Goal: Transaction & Acquisition: Purchase product/service

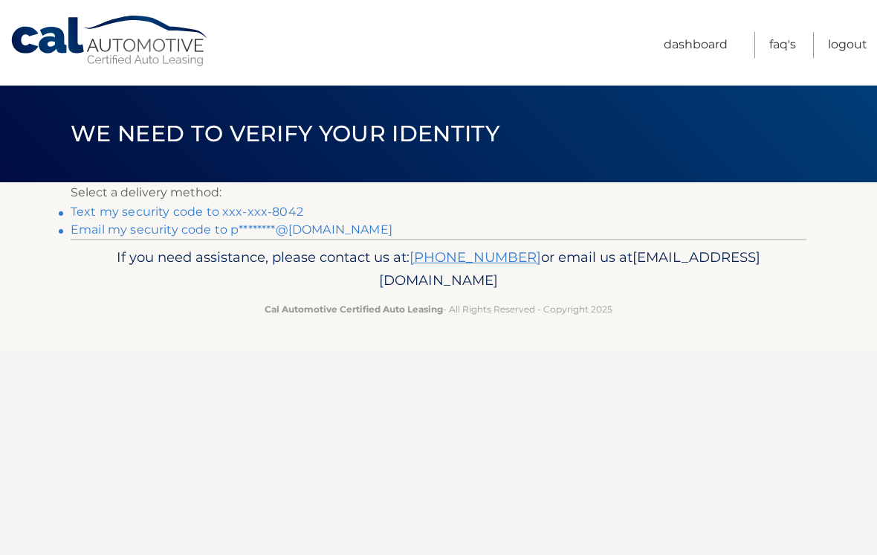
click at [296, 206] on link "Text my security code to xxx-xxx-8042" at bounding box center [187, 211] width 233 height 14
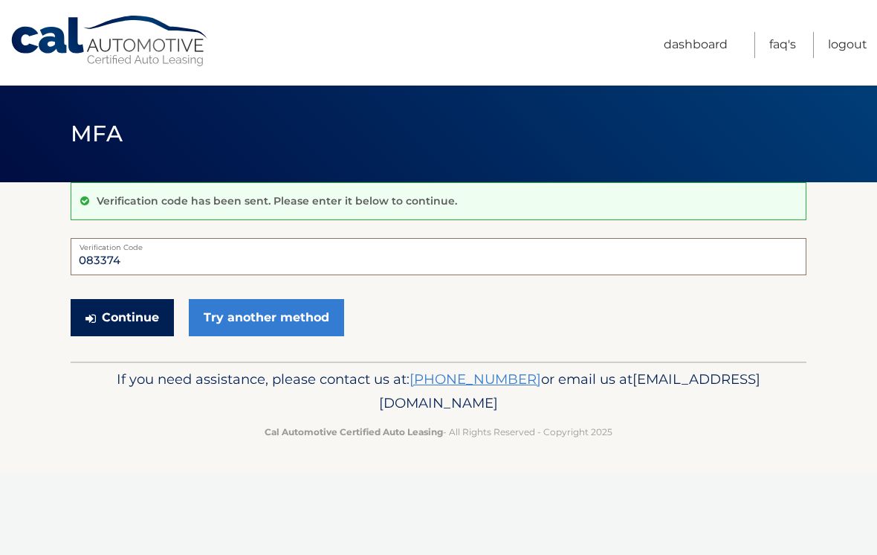
type input "083374"
click at [146, 320] on button "Continue" at bounding box center [122, 317] width 103 height 37
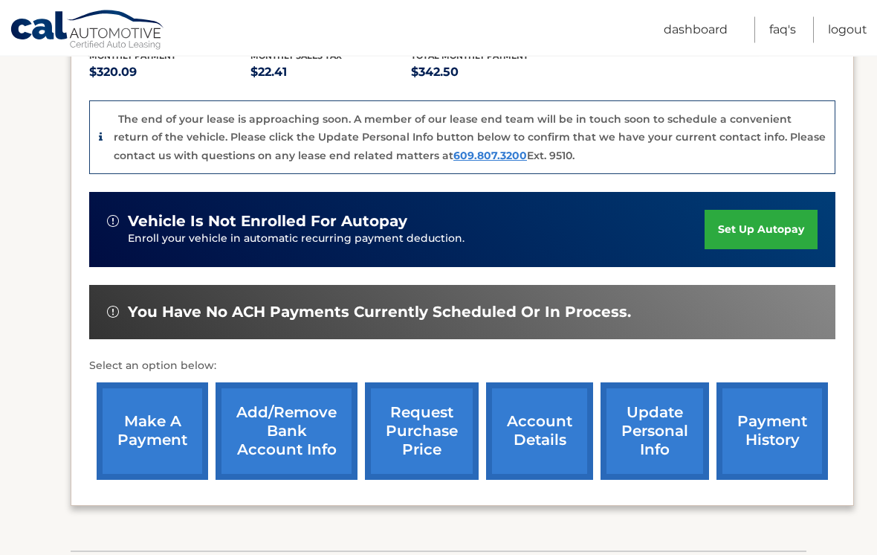
scroll to position [352, 0]
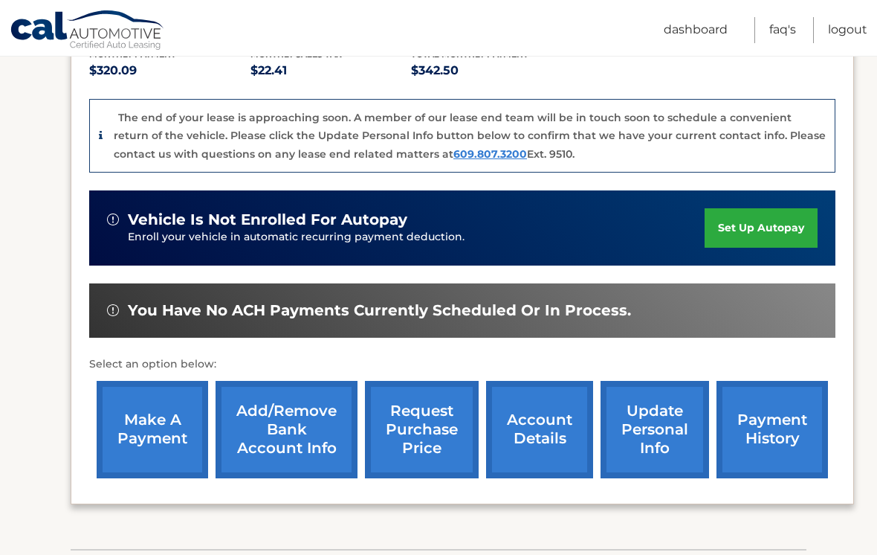
click at [181, 421] on link "make a payment" at bounding box center [153, 429] width 112 height 97
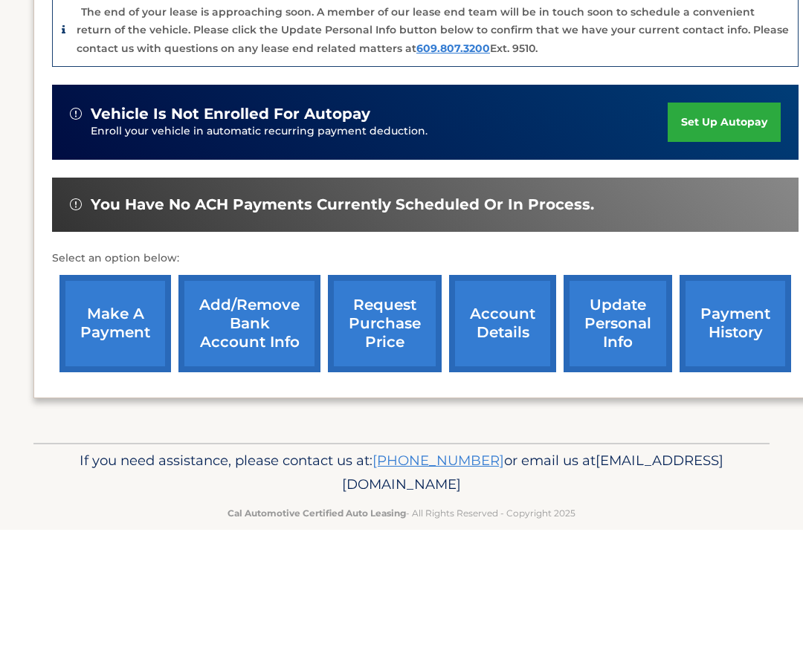
scroll to position [322, 0]
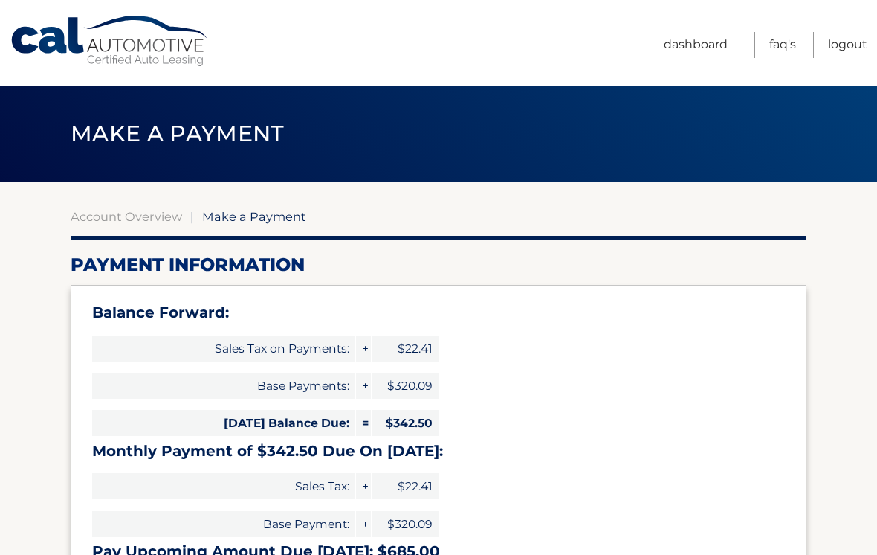
select select "Zjc2MGY0YmEtZTliZS00ODU0LWEzODMtYTUyMzI0ZDc2MWYw"
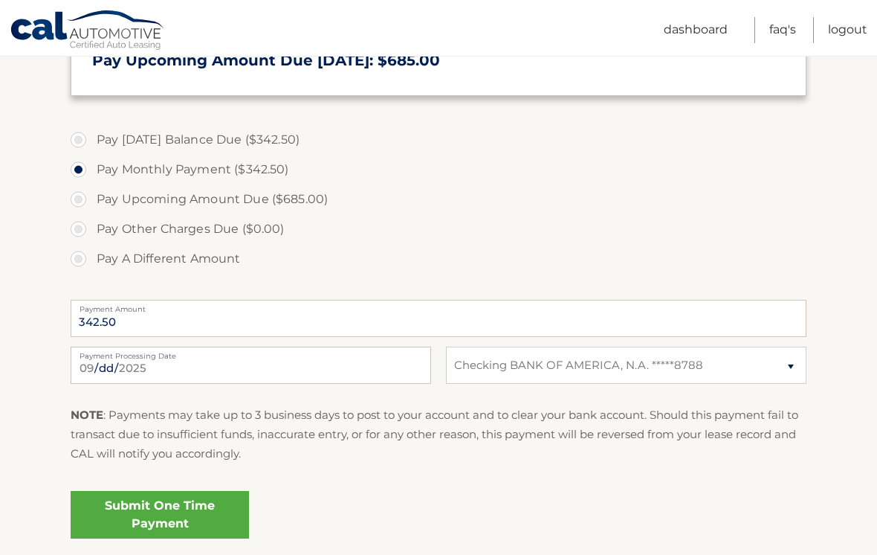
scroll to position [500, 0]
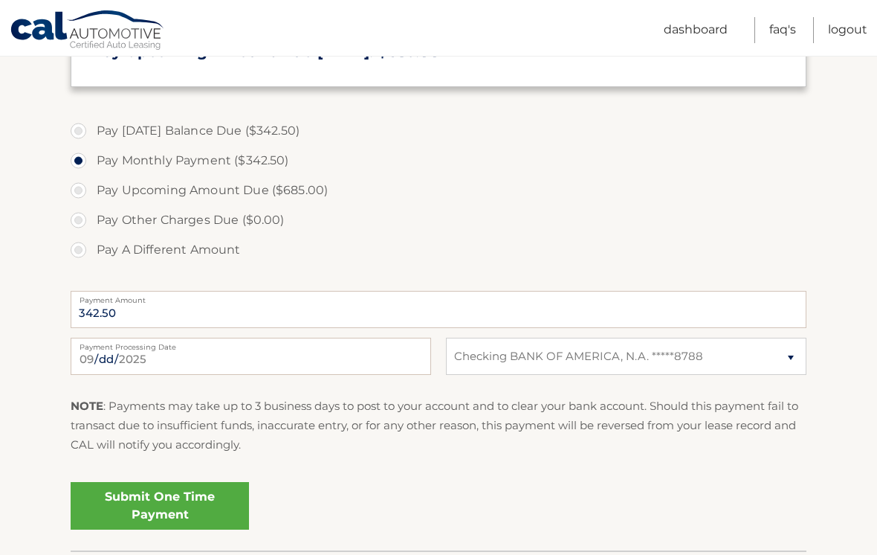
click at [218, 497] on link "Submit One Time Payment" at bounding box center [160, 506] width 178 height 48
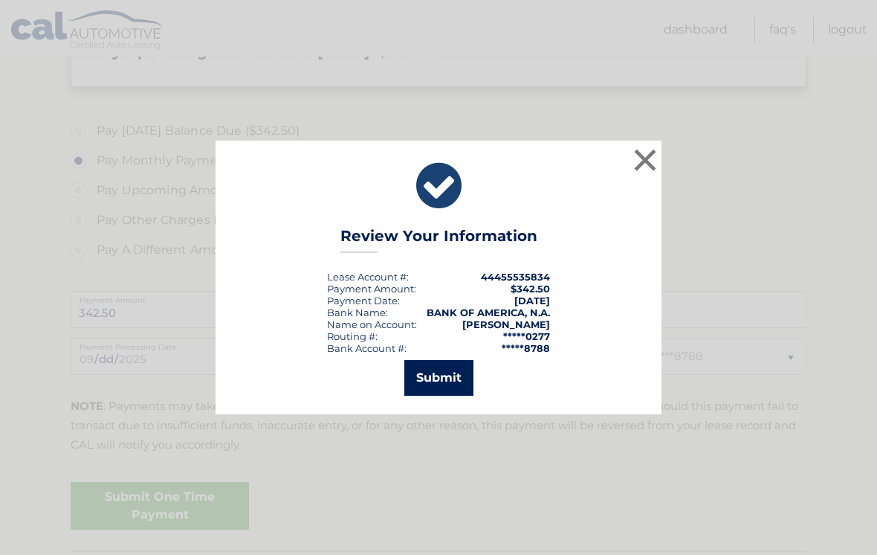
click at [442, 387] on button "Submit" at bounding box center [438, 378] width 69 height 36
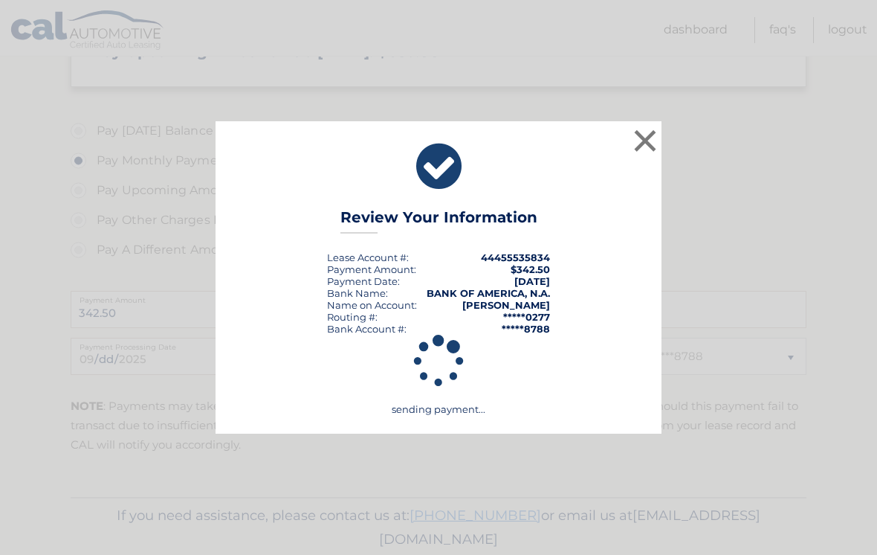
scroll to position [523, 0]
